Goal: Information Seeking & Learning: Check status

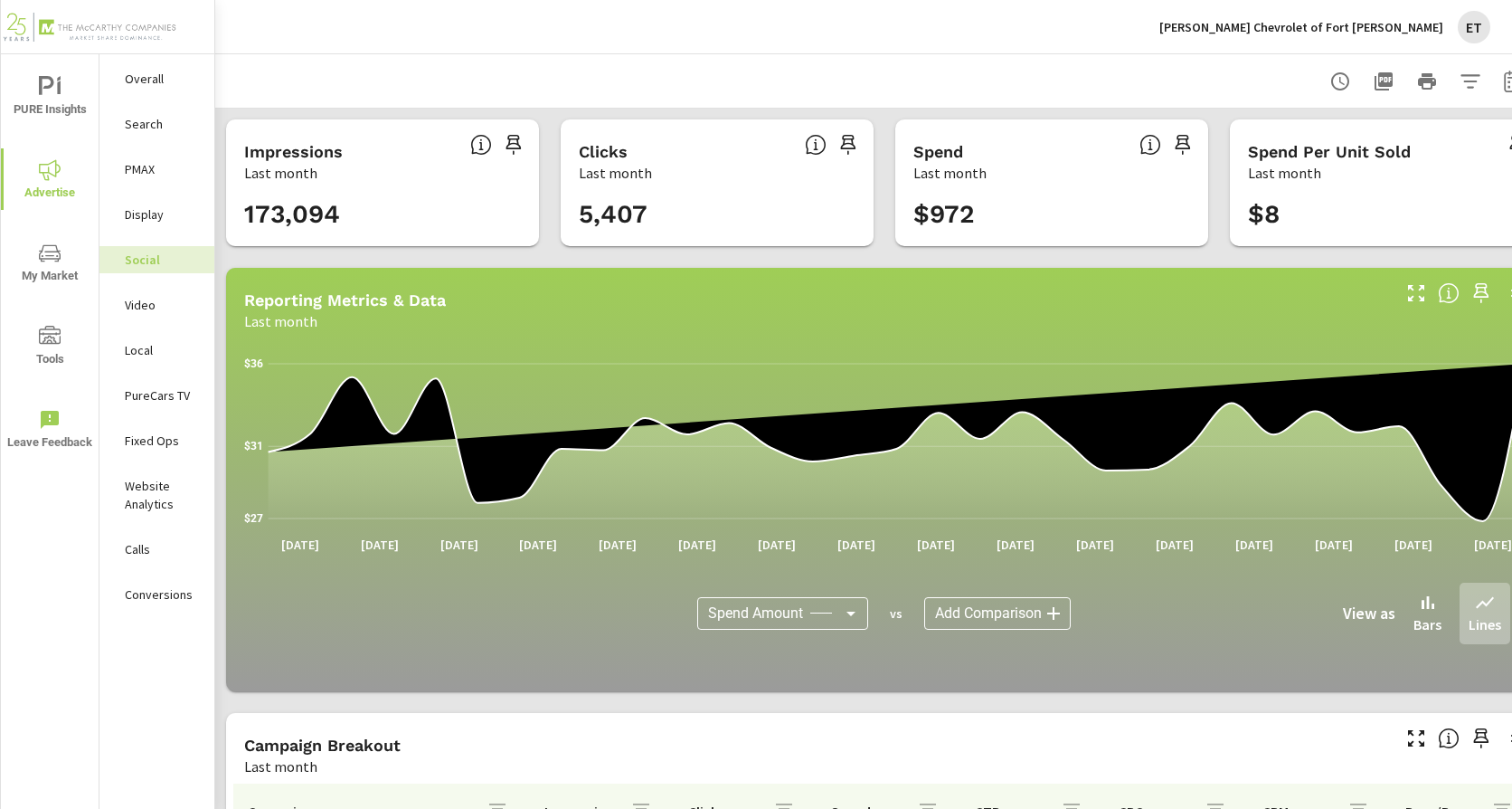
click at [1355, 30] on p "Orr Chevrolet of Fort Smith" at bounding box center [1301, 27] width 284 height 16
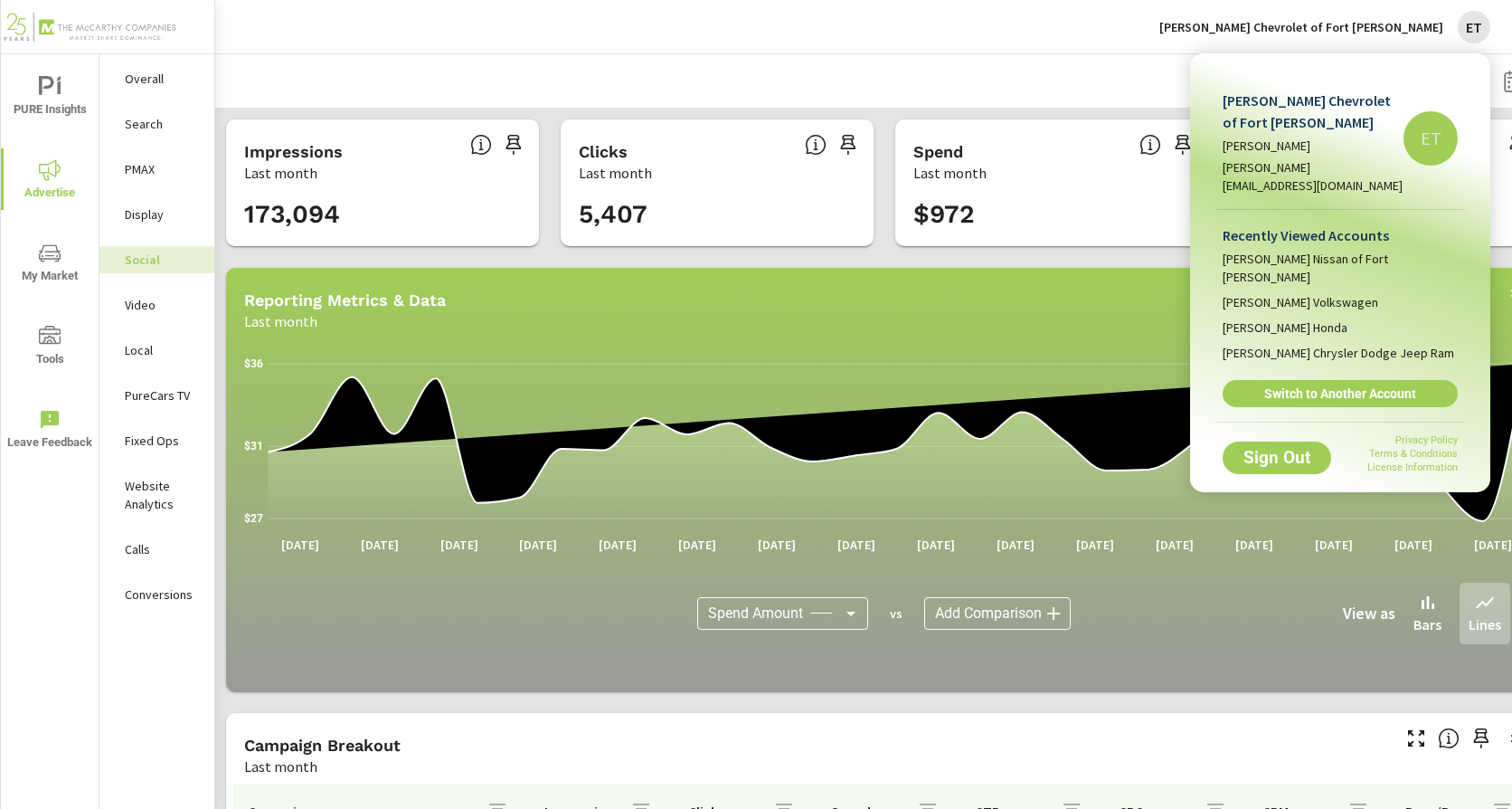
click at [1271, 353] on div "Recently Viewed Accounts Orr Nissan of Fort Smith Mike Maroone Volkswagen Mike …" at bounding box center [1340, 315] width 250 height 212
click at [1278, 385] on span "Switch to Another Account" at bounding box center [1340, 393] width 215 height 16
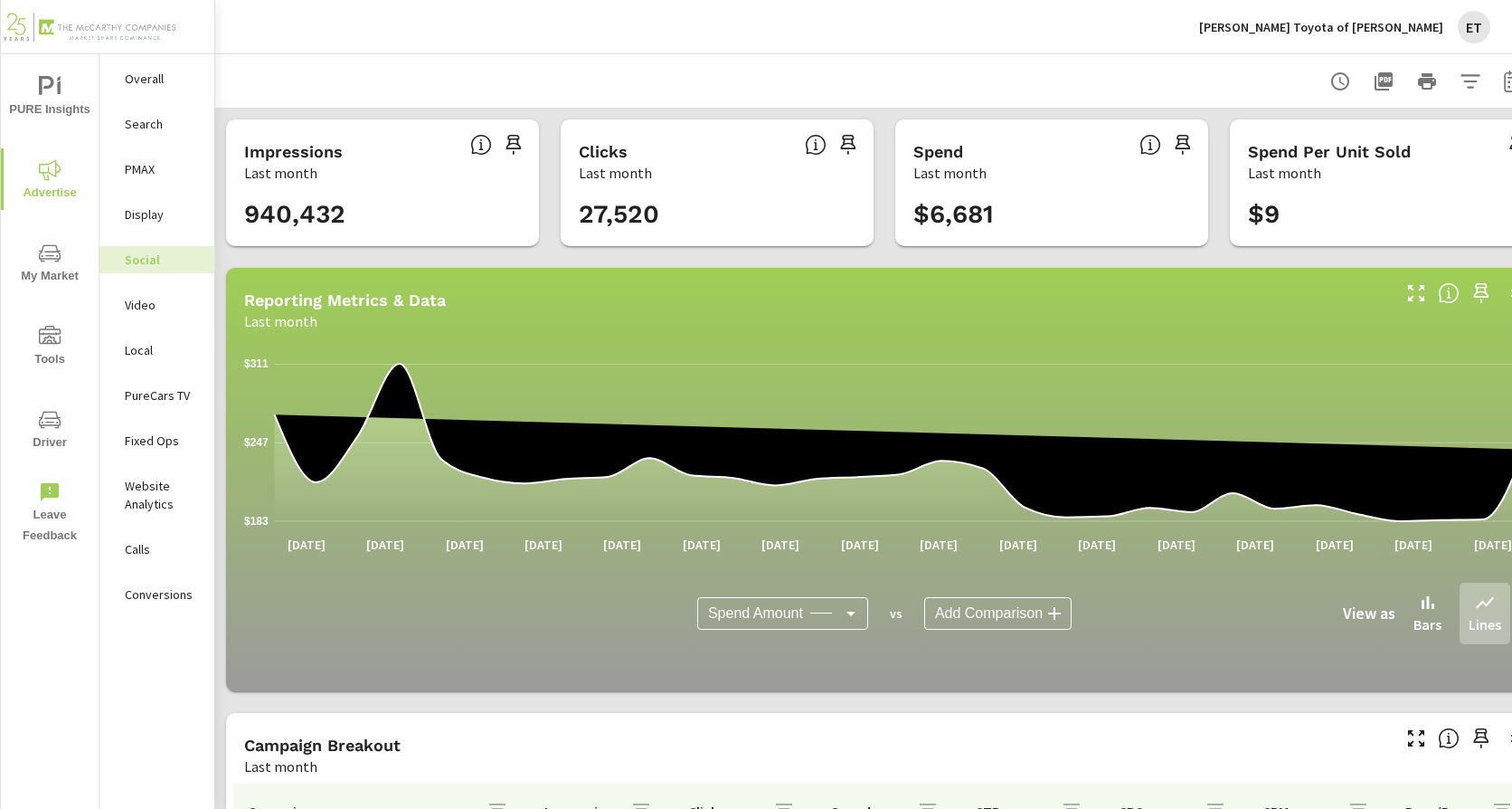
click at [149, 117] on p "Search" at bounding box center [163, 124] width 75 height 18
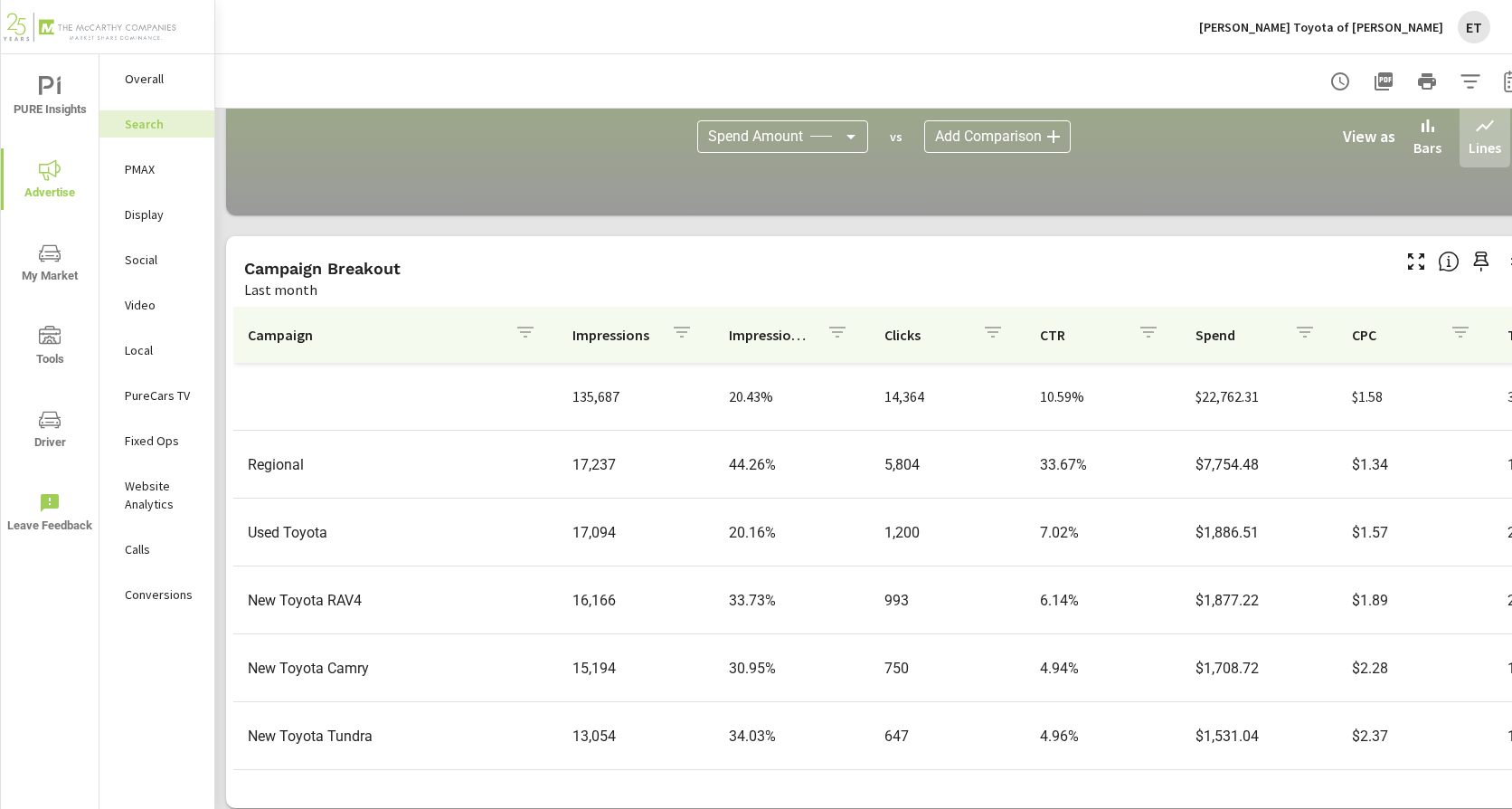
scroll to position [1242, 0]
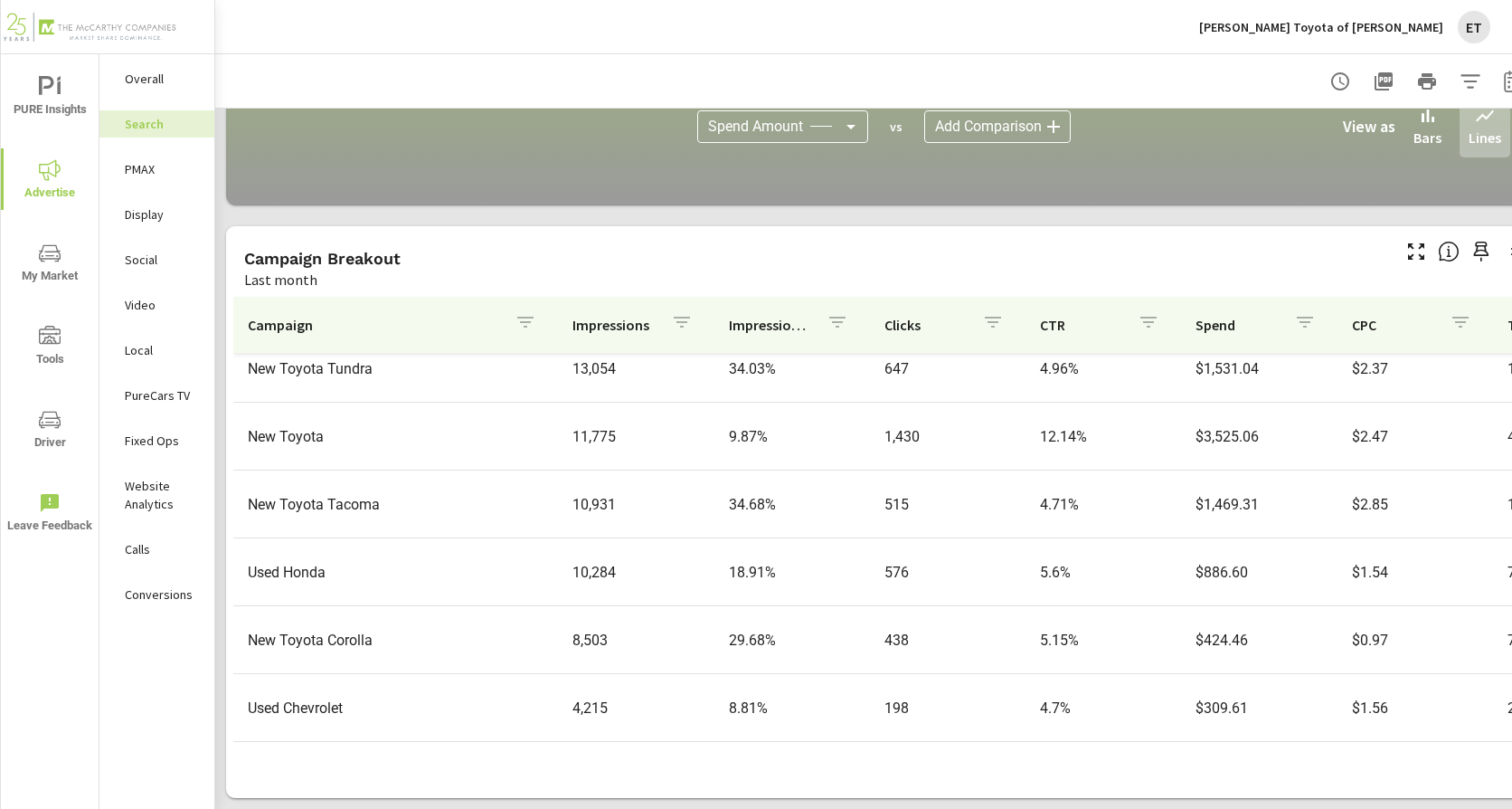
scroll to position [362, 0]
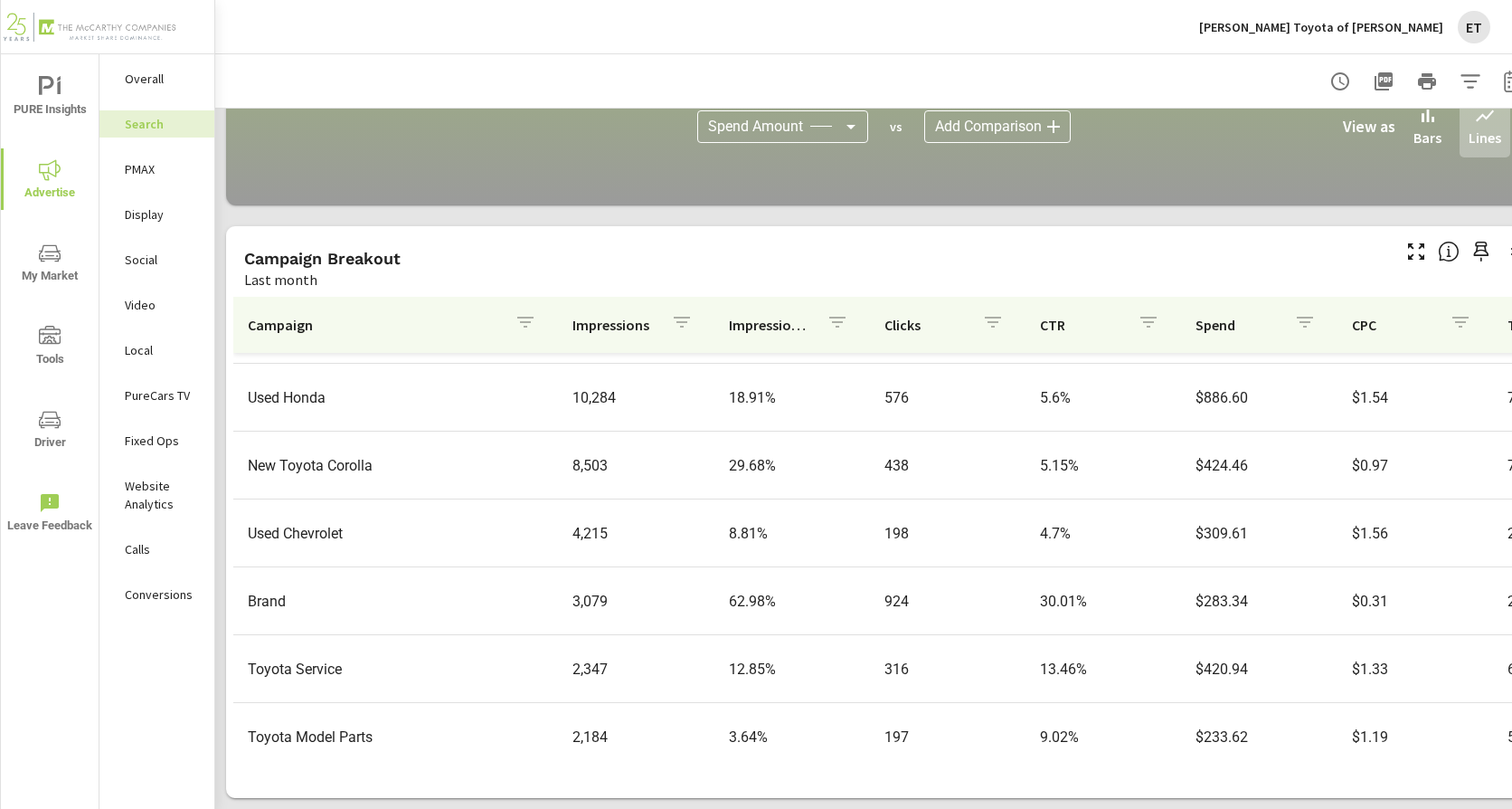
scroll to position [543, 0]
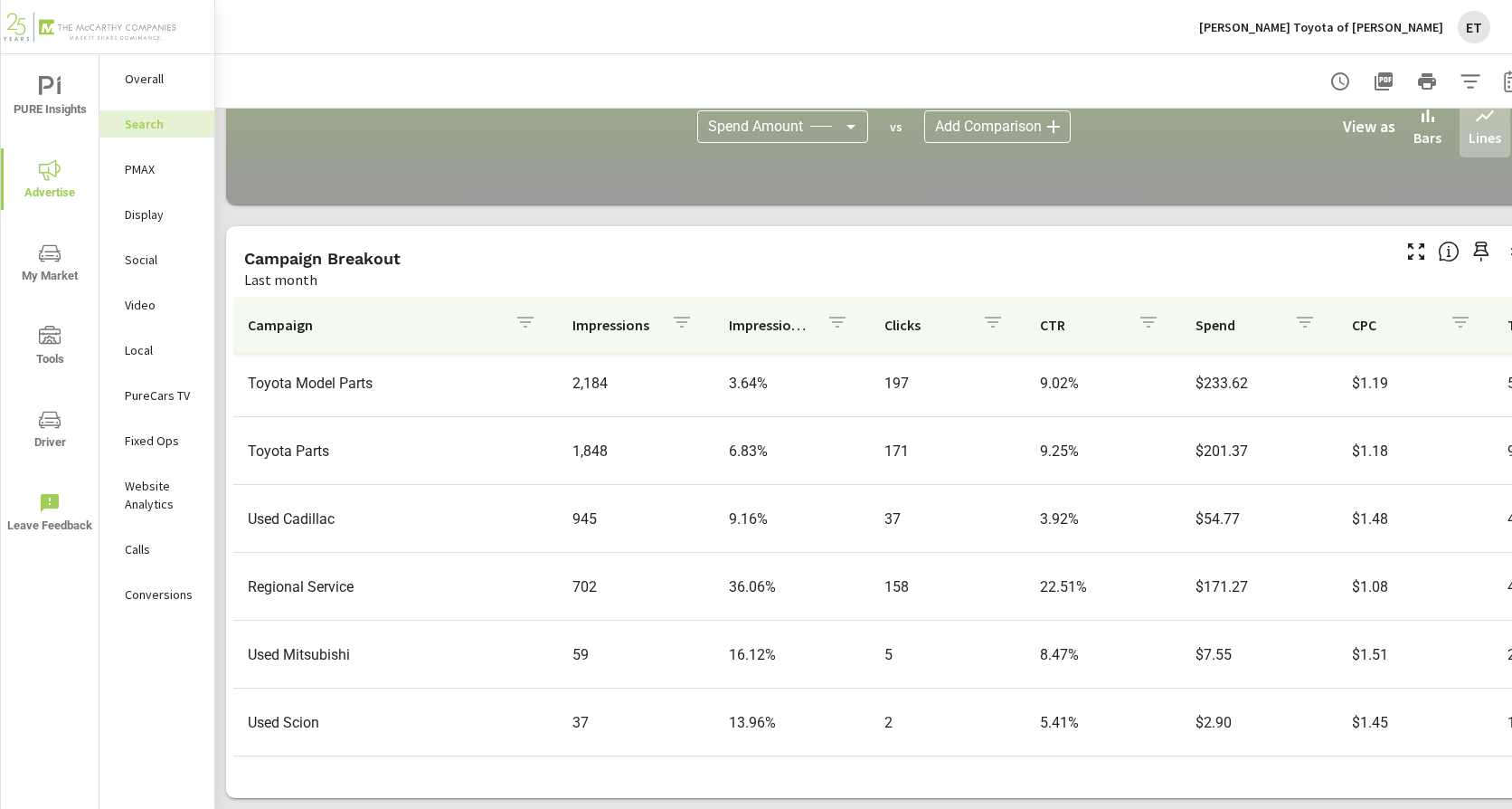
scroll to position [905, 0]
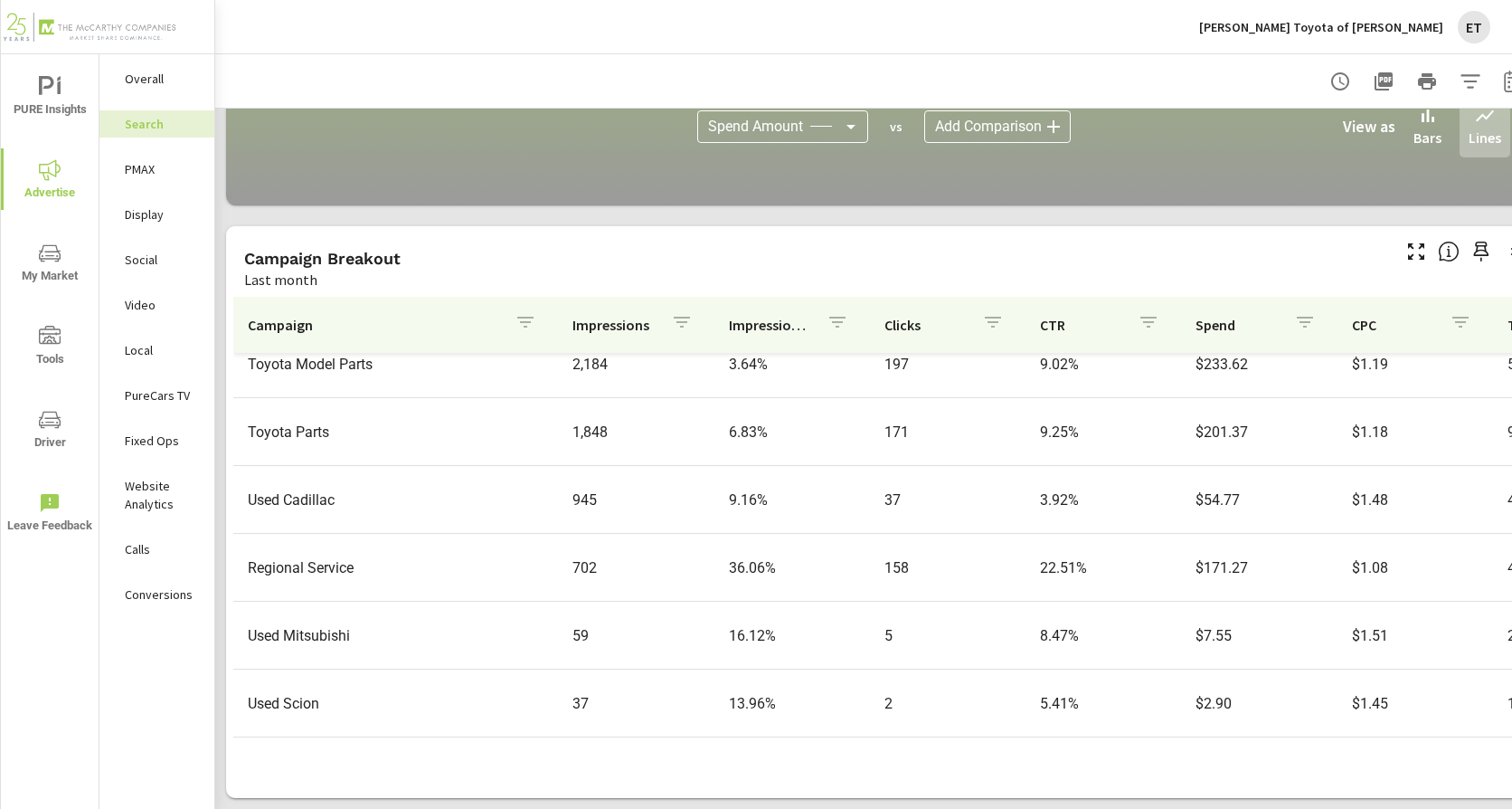
scroll to position [851, 0]
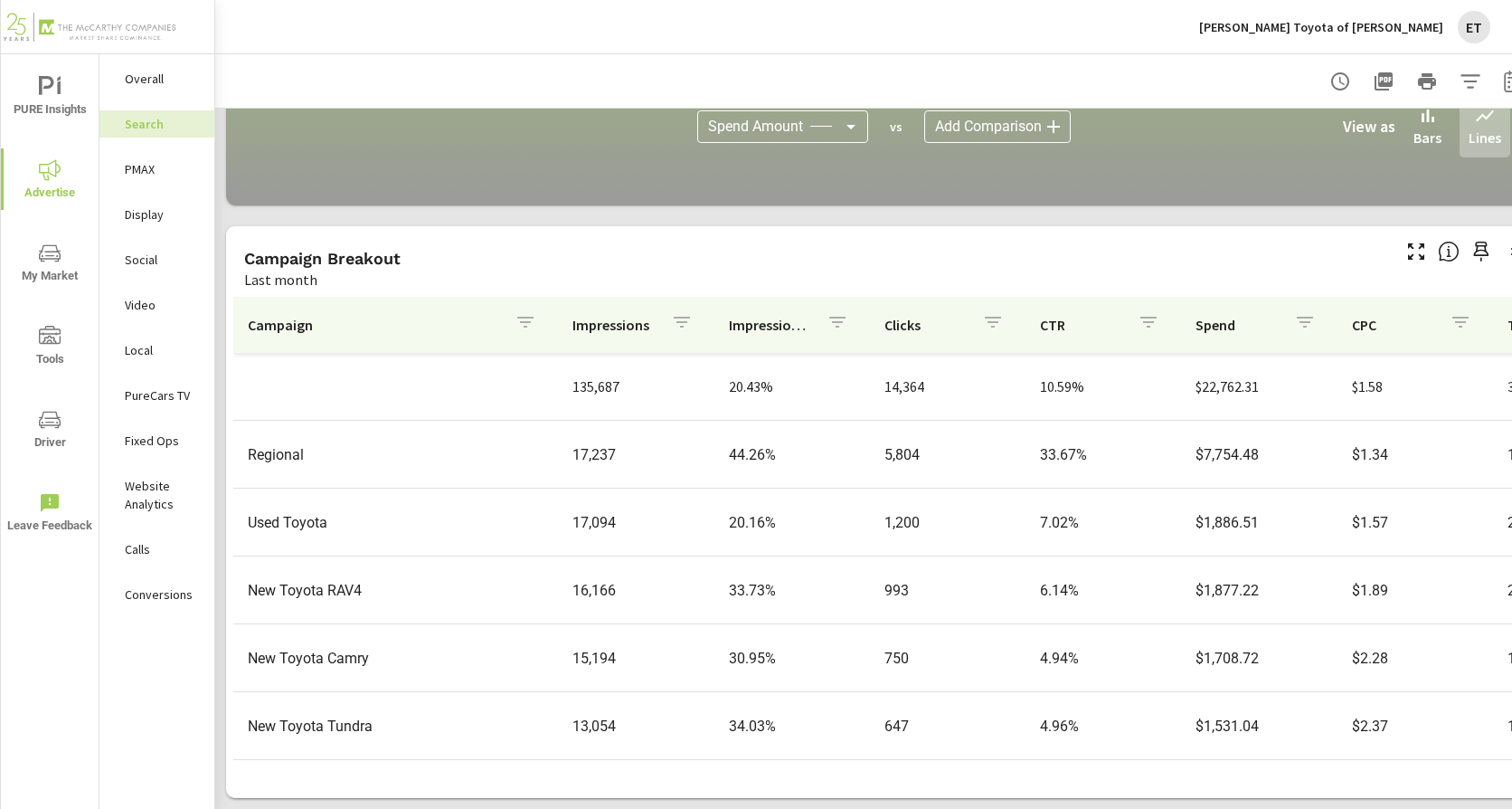
scroll to position [90, 0]
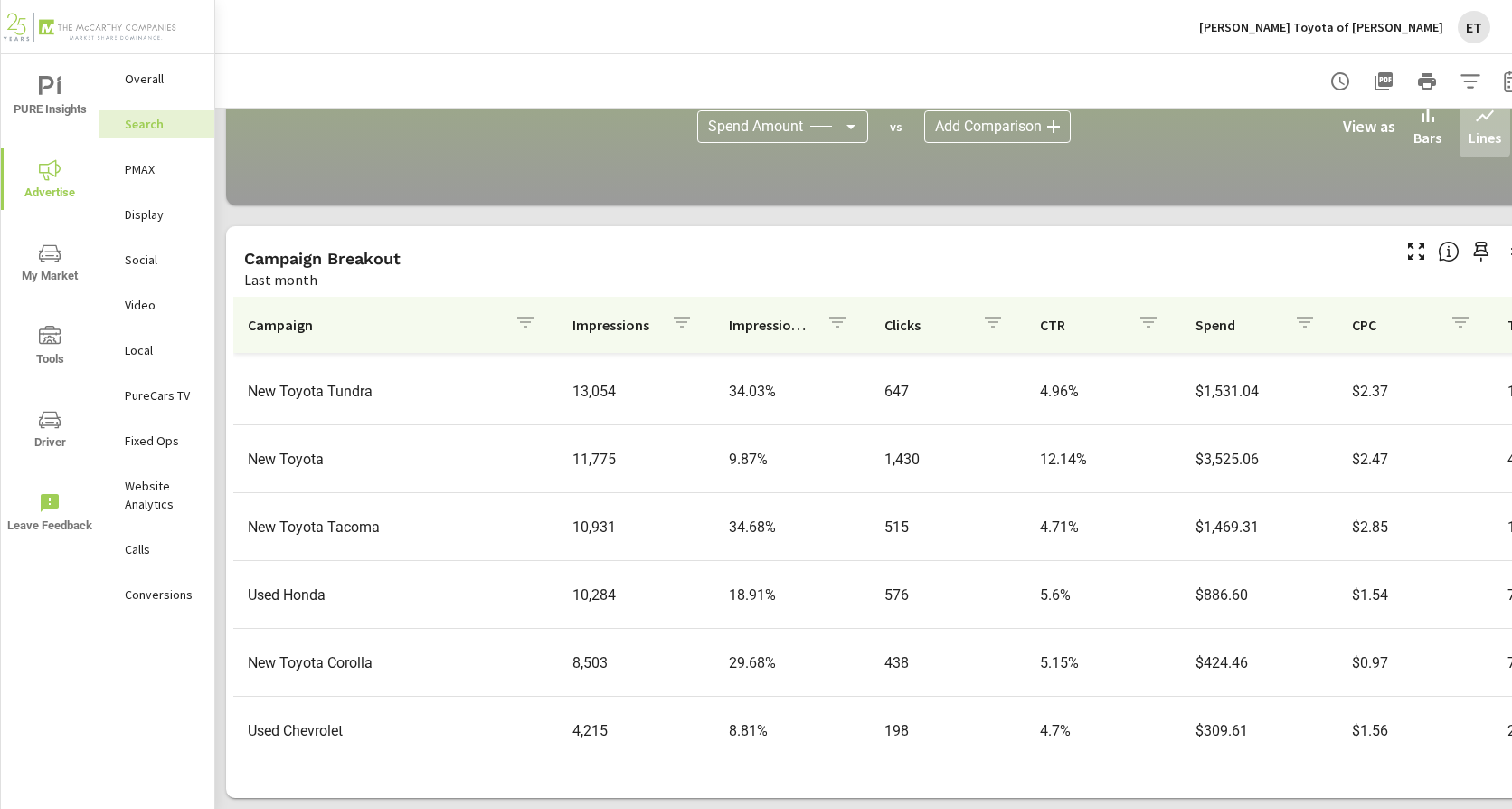
scroll to position [362, 0]
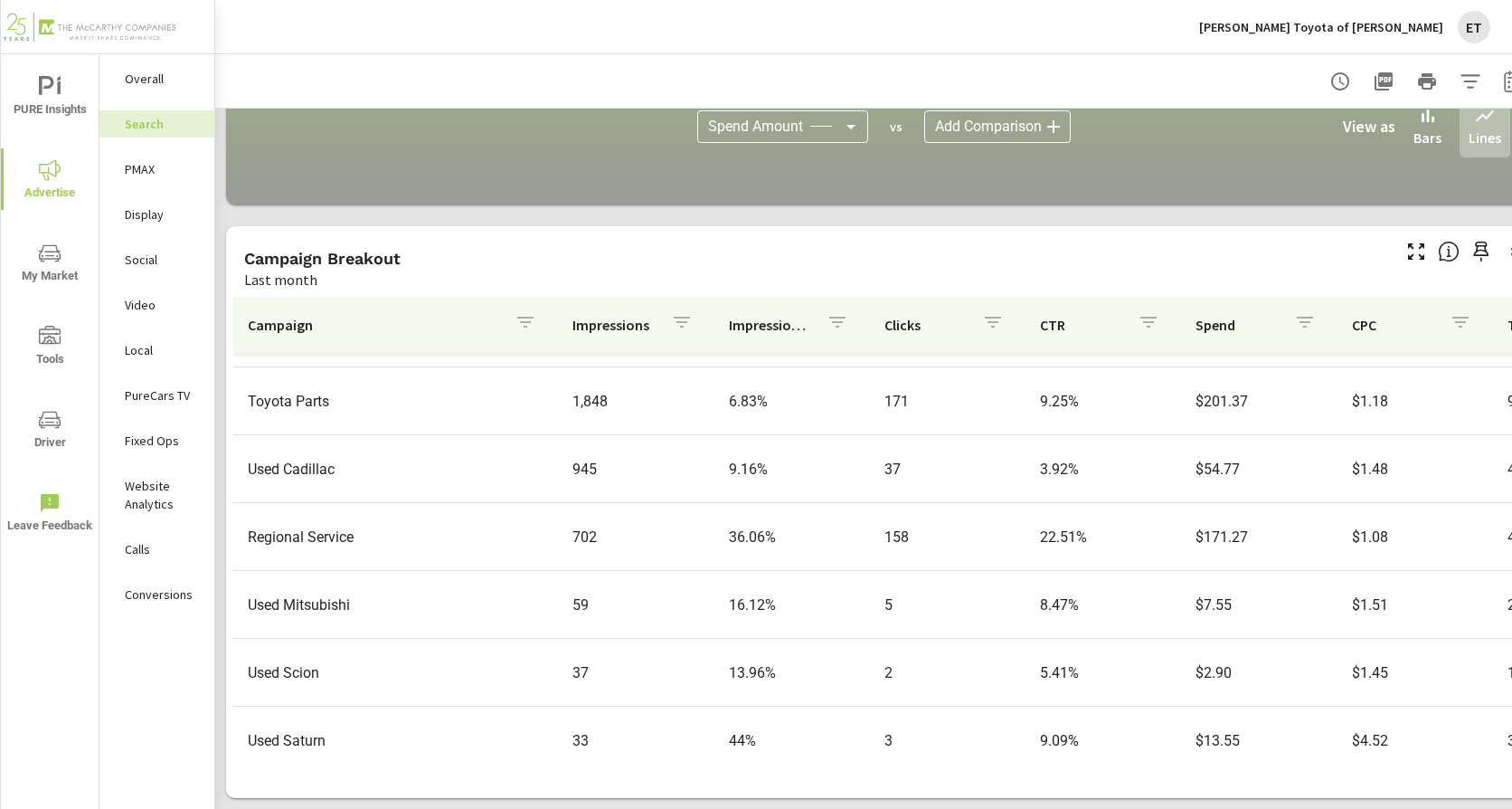
scroll to position [962, 0]
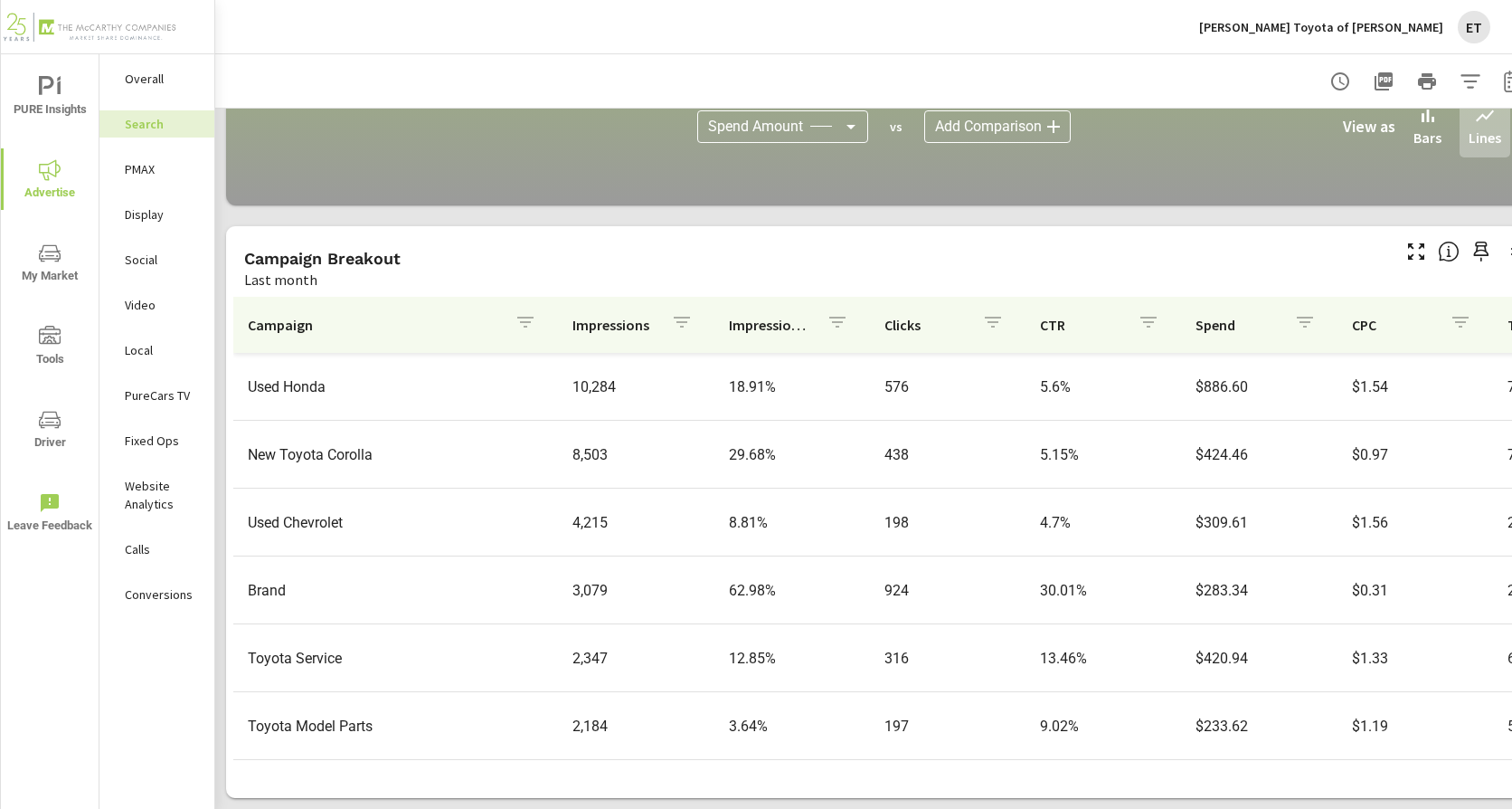
scroll to position [633, 0]
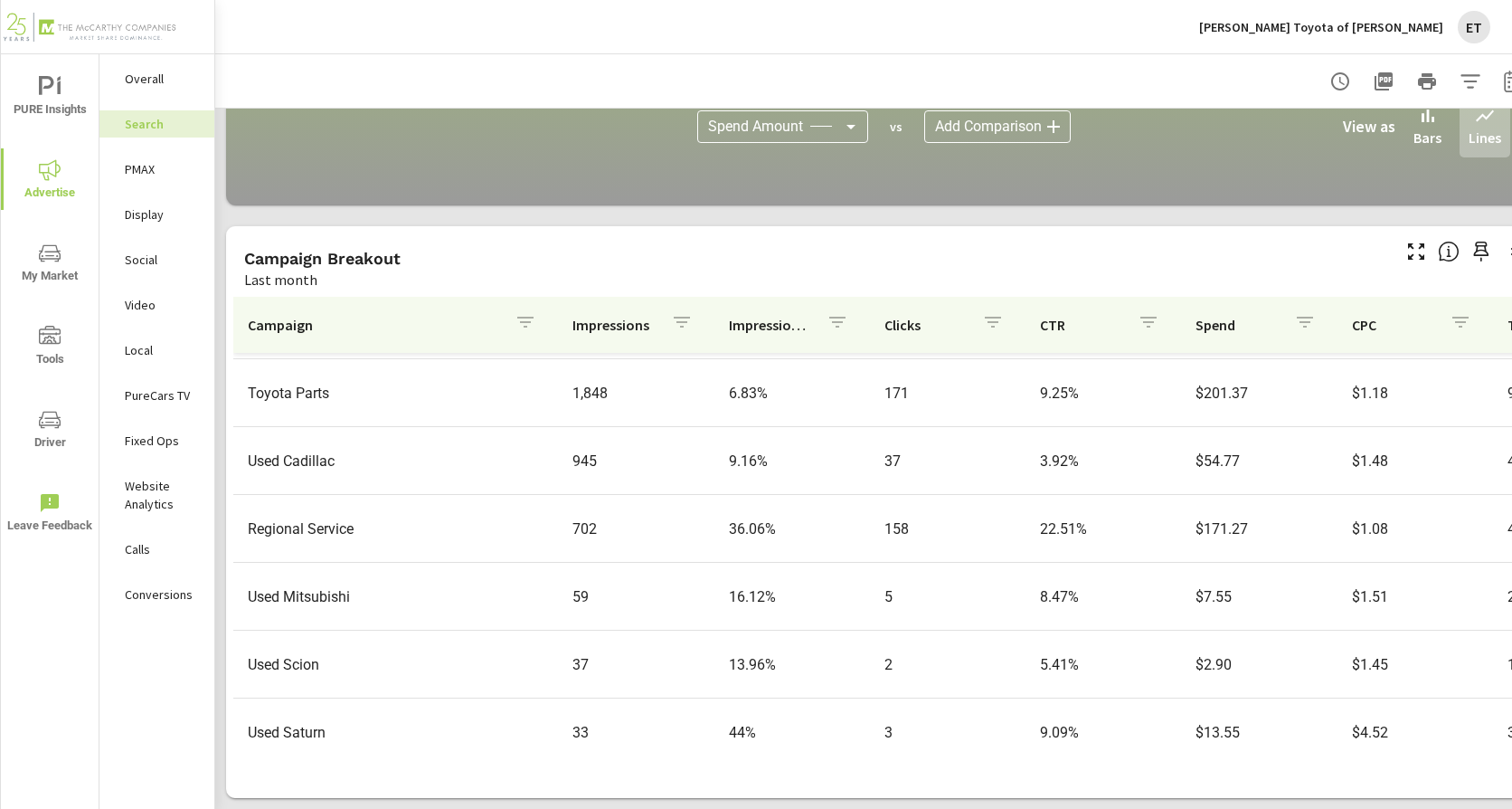
scroll to position [962, 0]
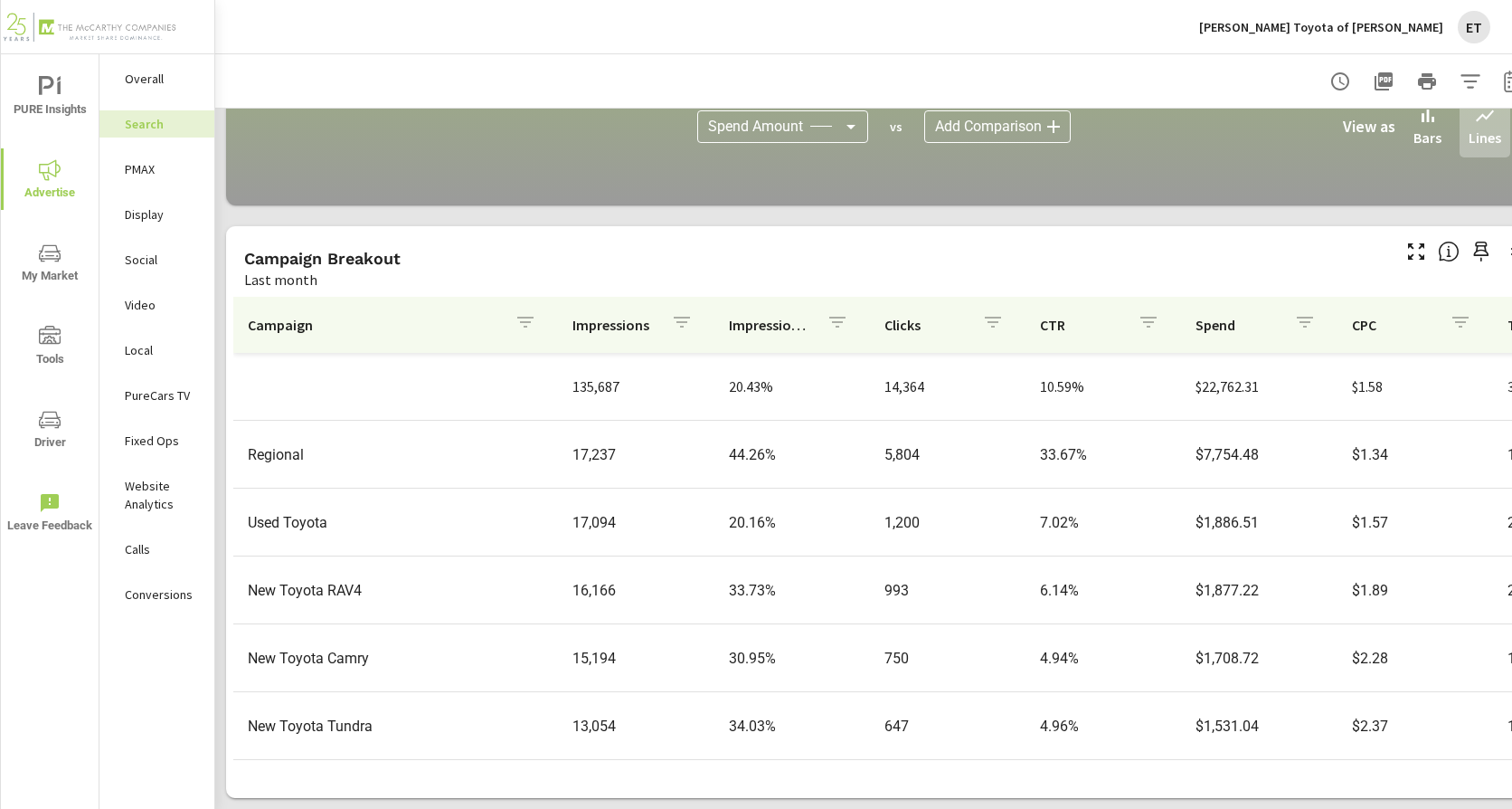
click at [132, 250] on div "Social" at bounding box center [157, 259] width 115 height 27
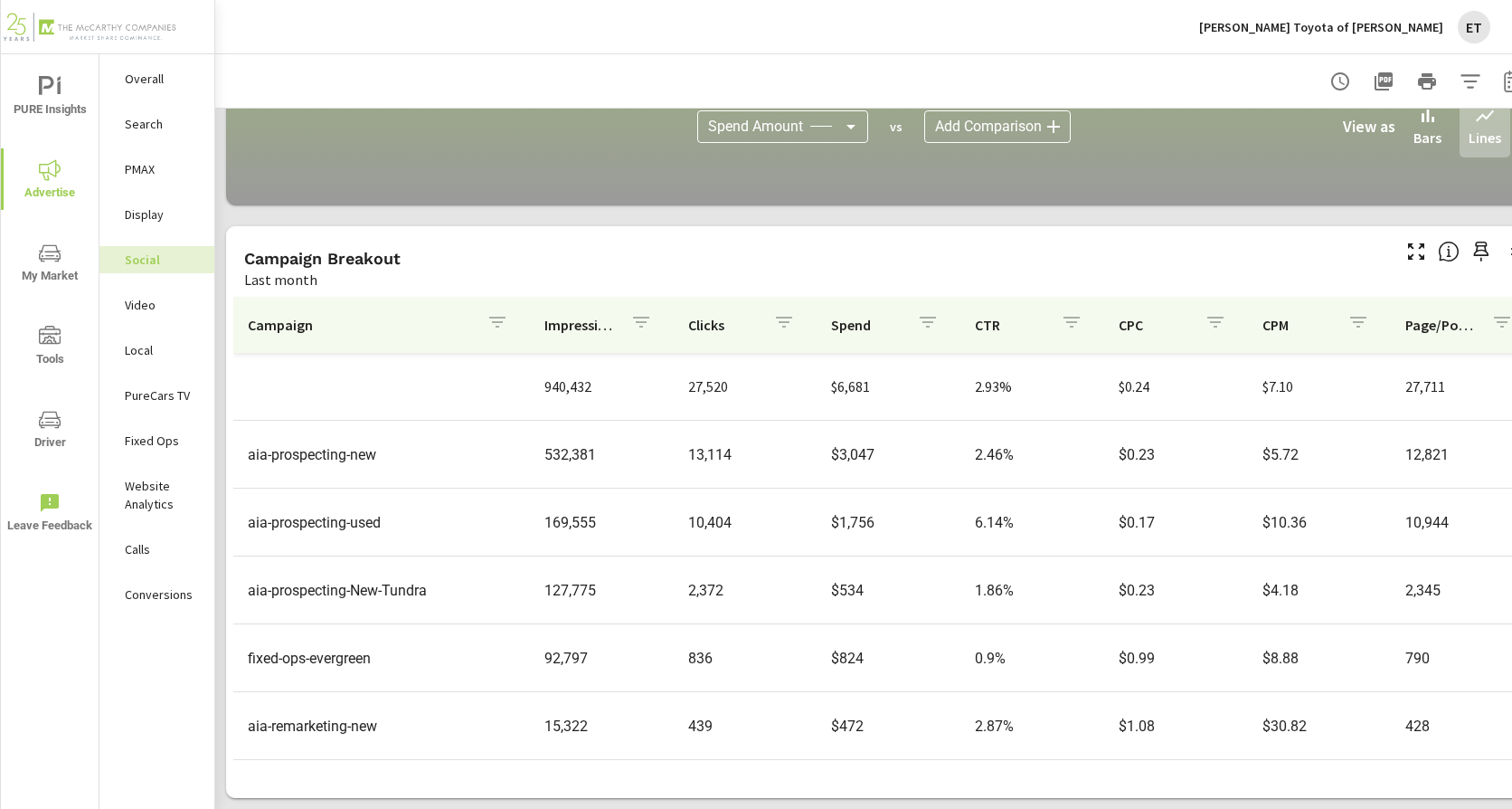
scroll to position [66, 0]
